Goal: Task Accomplishment & Management: Manage account settings

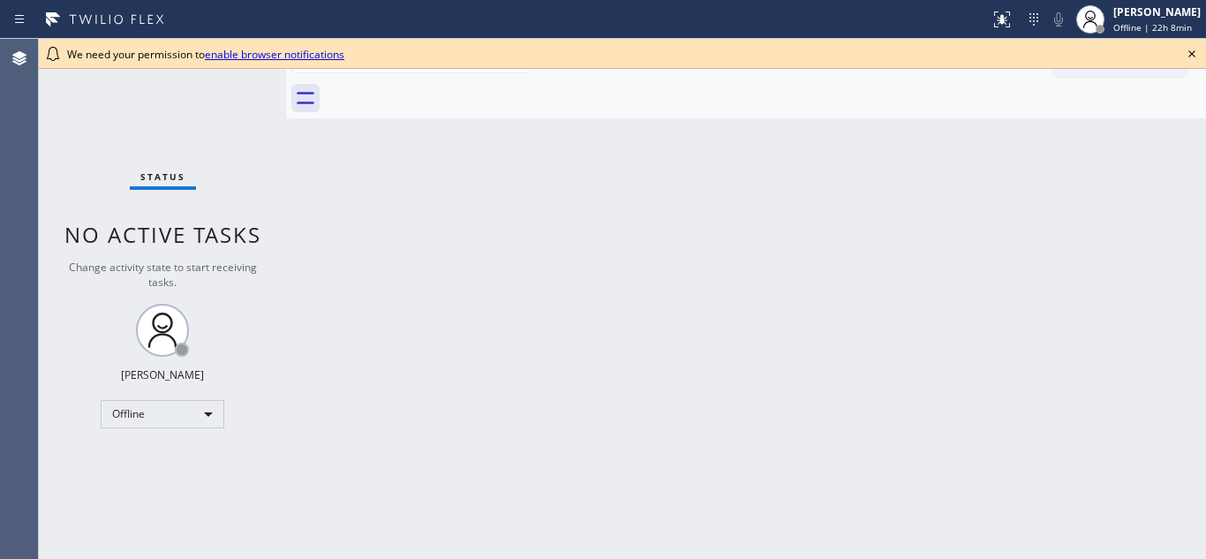
drag, startPoint x: 1176, startPoint y: 17, endPoint x: 1147, endPoint y: 79, distance: 69.1
click at [1175, 17] on div "Adam Alramadan" at bounding box center [1156, 11] width 87 height 15
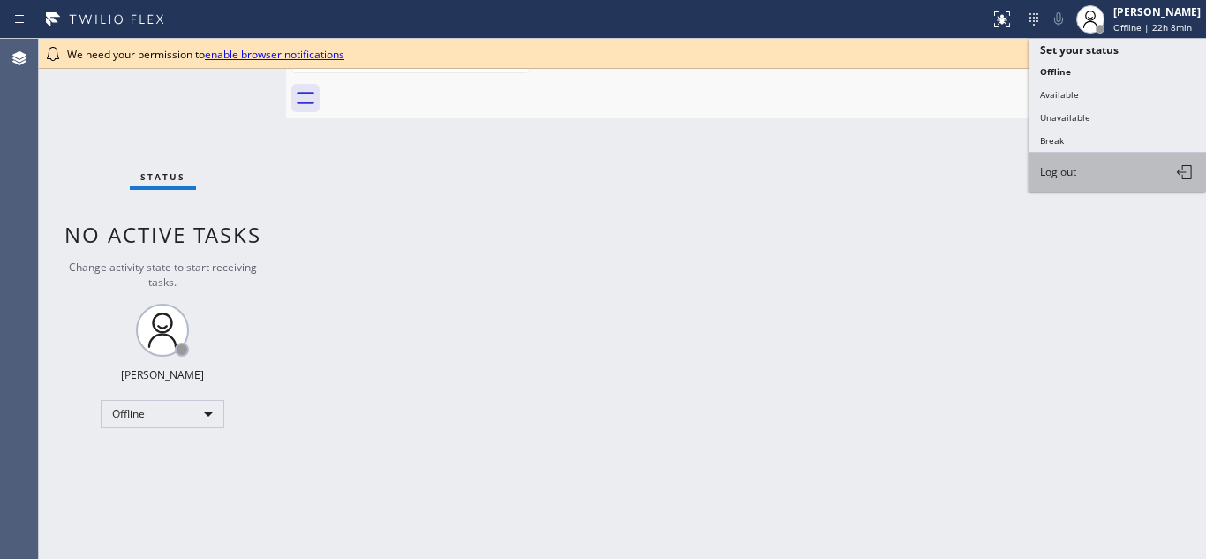
click at [1080, 180] on button "Log out" at bounding box center [1117, 172] width 177 height 39
